Goal: Find specific page/section: Find specific page/section

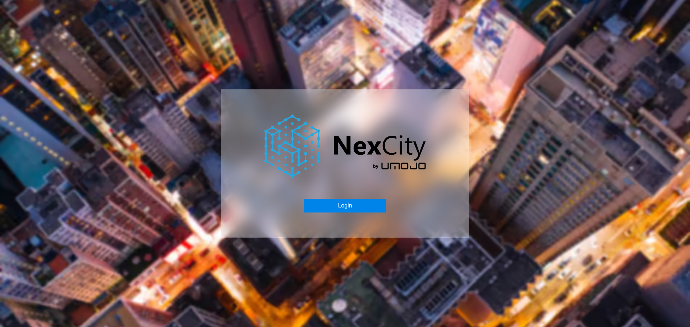
click at [346, 207] on button "Login" at bounding box center [345, 206] width 82 height 14
click at [371, 207] on button "Login" at bounding box center [345, 206] width 82 height 14
click at [335, 206] on button "Login" at bounding box center [345, 206] width 82 height 14
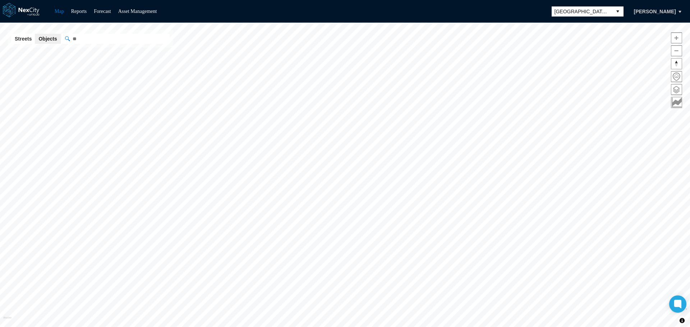
click at [591, 8] on span "[GEOGRAPHIC_DATA][PERSON_NAME]" at bounding box center [582, 11] width 55 height 7
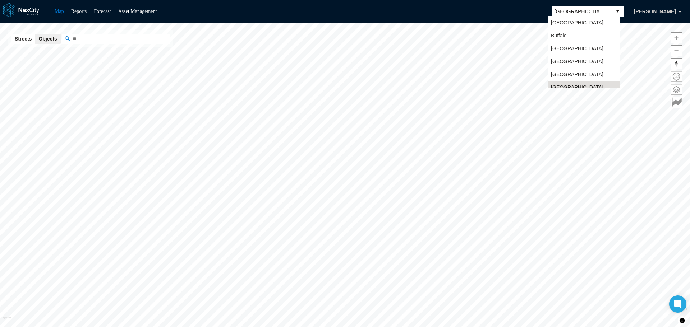
scroll to position [6, 0]
click at [566, 55] on span "[GEOGRAPHIC_DATA]" at bounding box center [577, 55] width 52 height 7
